Goal: Transaction & Acquisition: Purchase product/service

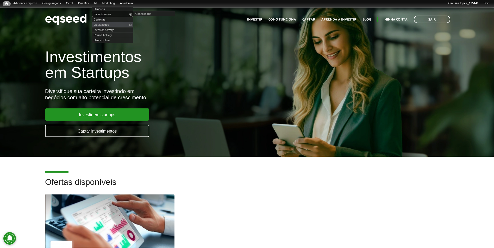
click at [113, 16] on link "Investimentos" at bounding box center [113, 14] width 42 height 5
click at [113, 14] on link "Investimentos" at bounding box center [113, 14] width 42 height 5
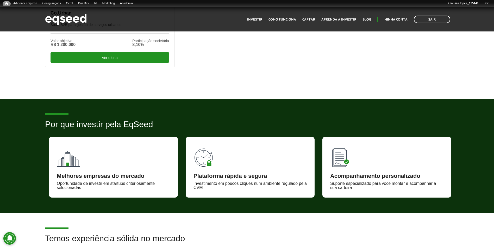
scroll to position [182, 0]
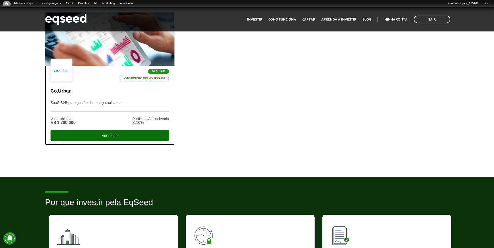
click at [82, 130] on div "Ver oferta" at bounding box center [110, 135] width 118 height 11
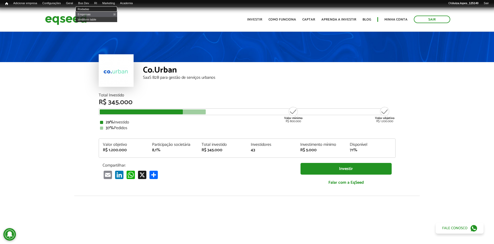
click at [93, 9] on link "Rodadas" at bounding box center [96, 9] width 42 height 5
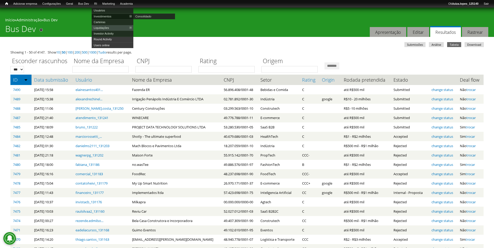
click at [109, 15] on link "Investimentos" at bounding box center [113, 17] width 42 height 6
